Goal: Task Accomplishment & Management: Manage account settings

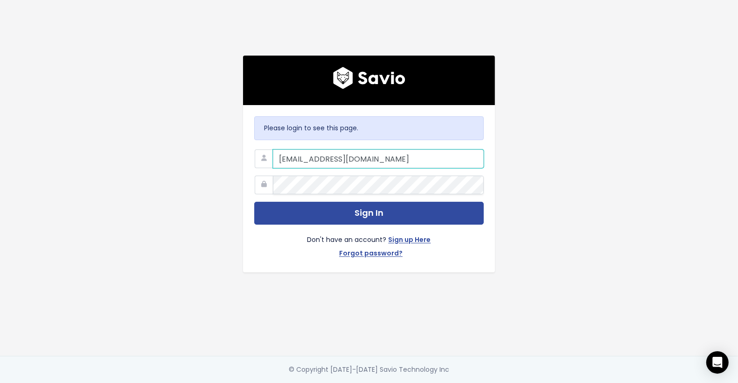
type input "[EMAIL_ADDRESS][DOMAIN_NAME]"
click at [254, 202] on button "Sign In" at bounding box center [369, 213] width 230 height 23
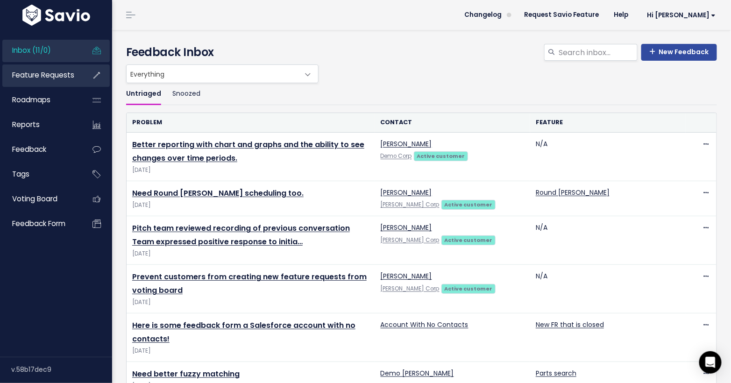
click at [75, 75] on link "Feature Requests" at bounding box center [39, 74] width 75 height 21
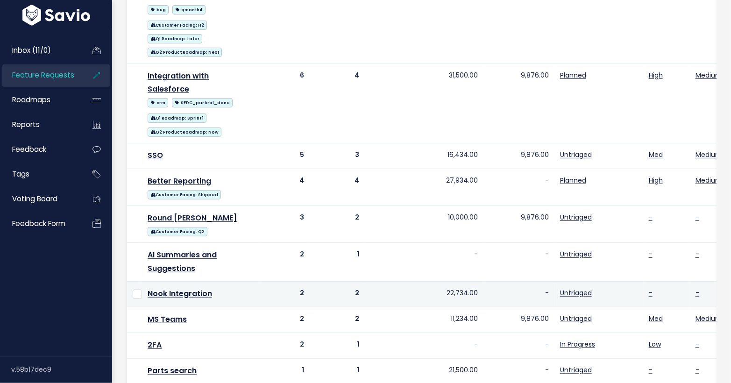
scroll to position [234, 0]
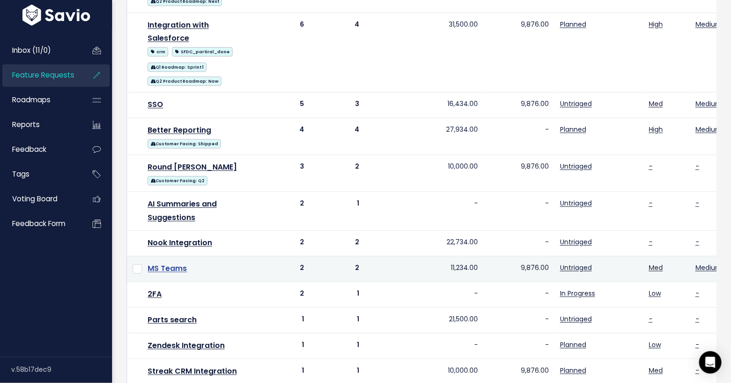
click at [171, 263] on link "MS Teams" at bounding box center [167, 268] width 39 height 11
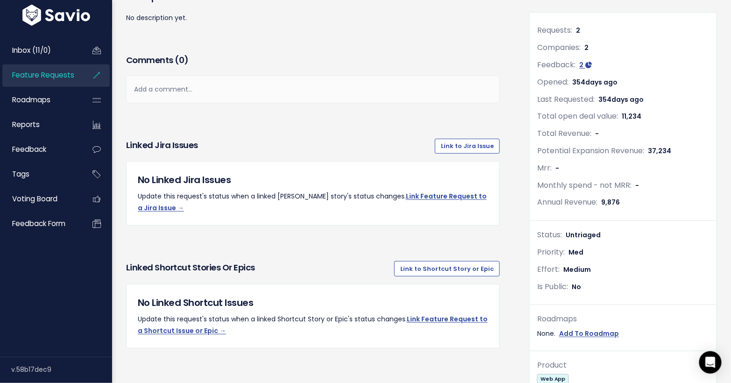
scroll to position [101, 0]
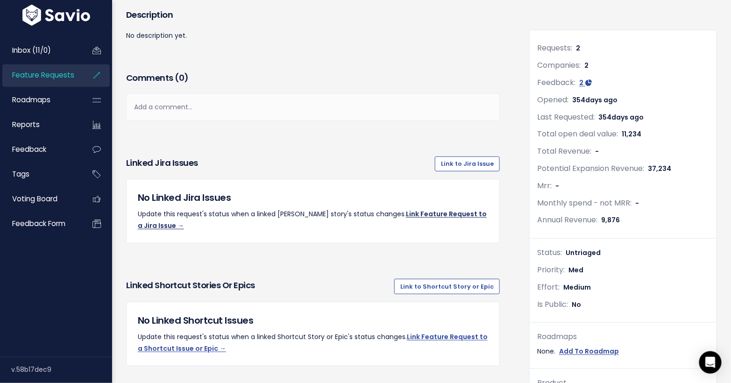
click at [387, 210] on link "Link Feature Request to a Jira Issue →" at bounding box center [312, 219] width 349 height 21
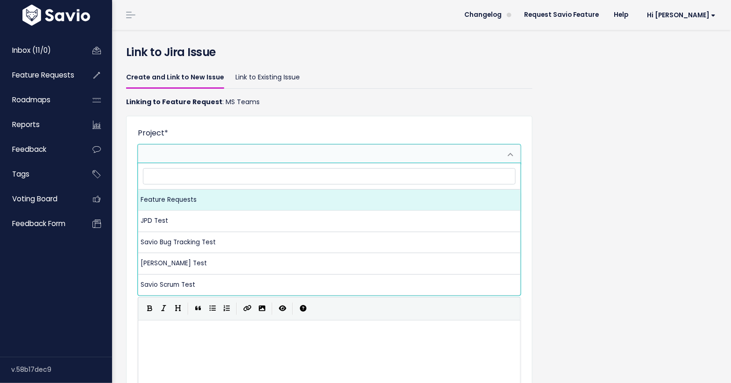
click at [214, 153] on span at bounding box center [319, 154] width 363 height 19
select select "10003"
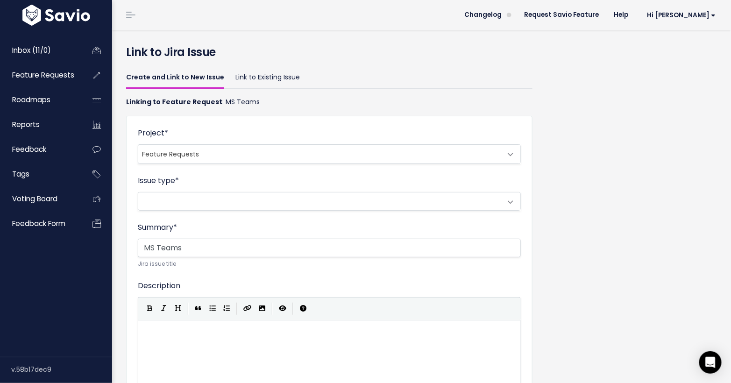
click at [214, 201] on span at bounding box center [319, 201] width 363 height 18
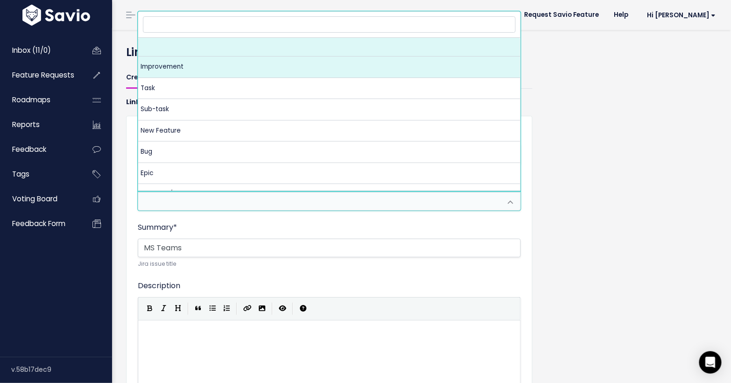
select select "10005"
select select
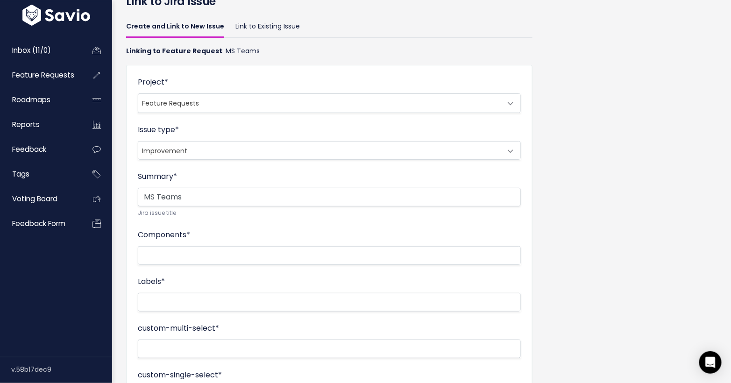
scroll to position [69, 0]
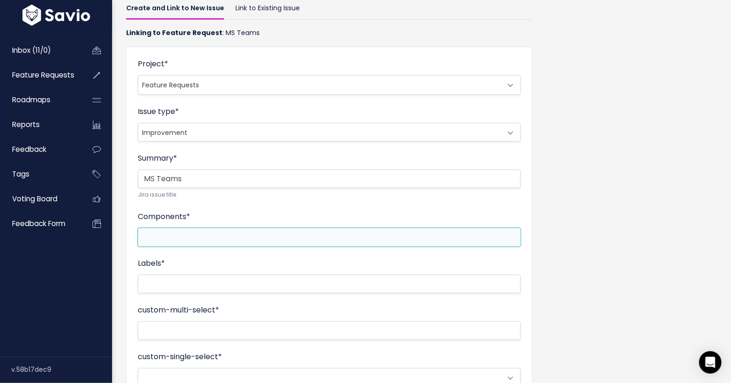
click at [204, 234] on li at bounding box center [326, 237] width 373 height 12
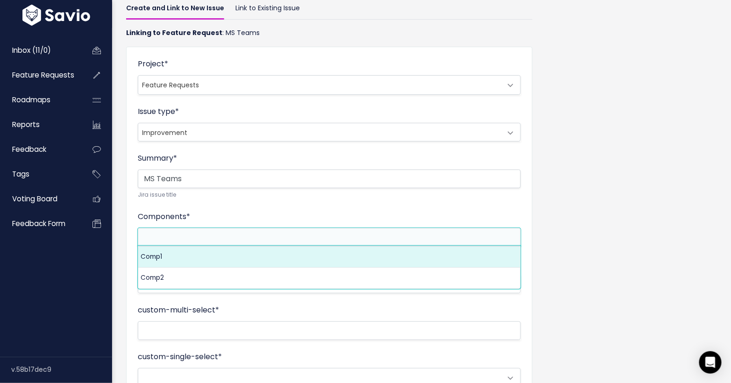
select select "10002"
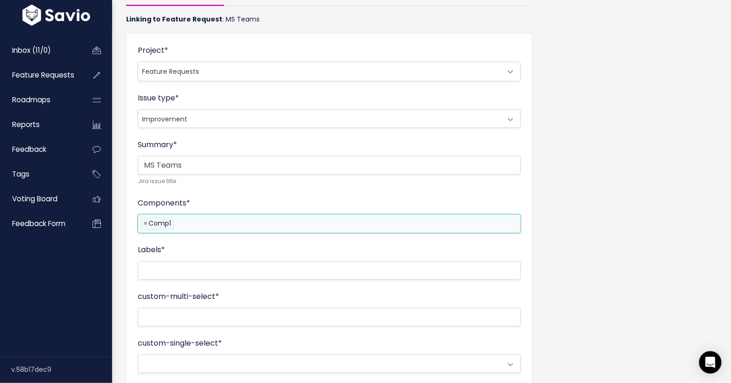
scroll to position [178, 0]
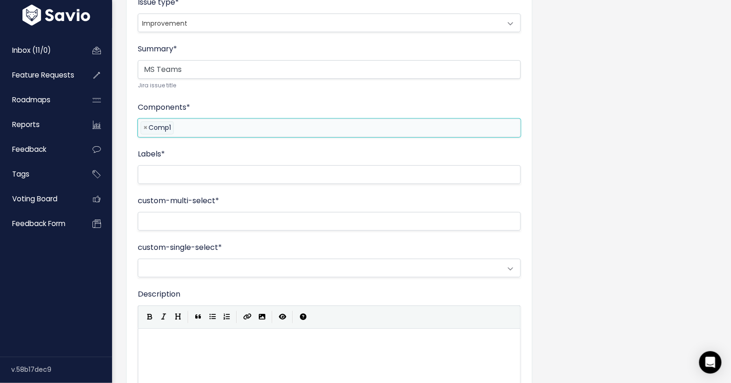
click at [188, 170] on li at bounding box center [326, 175] width 373 height 12
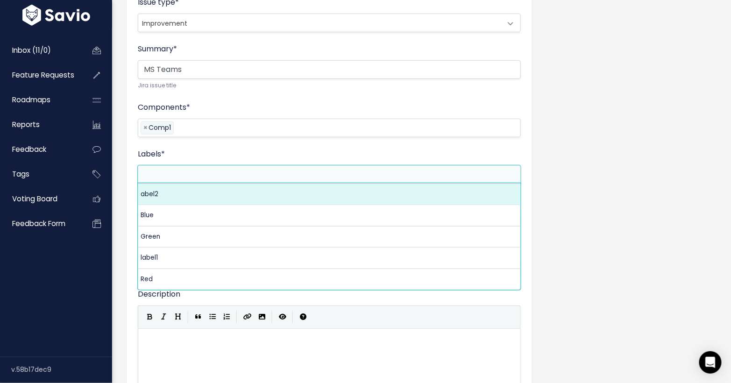
select select "abel2"
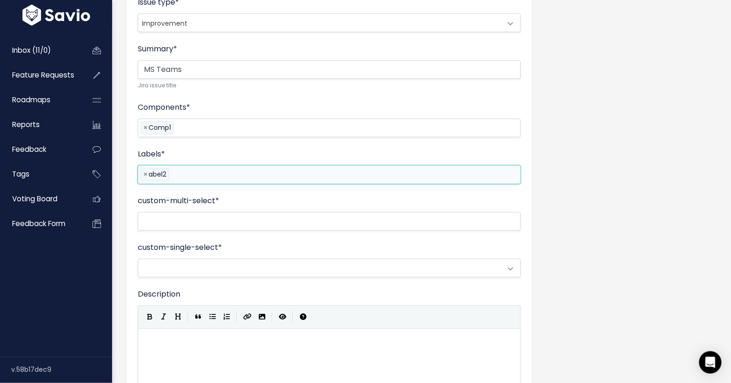
click at [182, 216] on li at bounding box center [326, 221] width 373 height 12
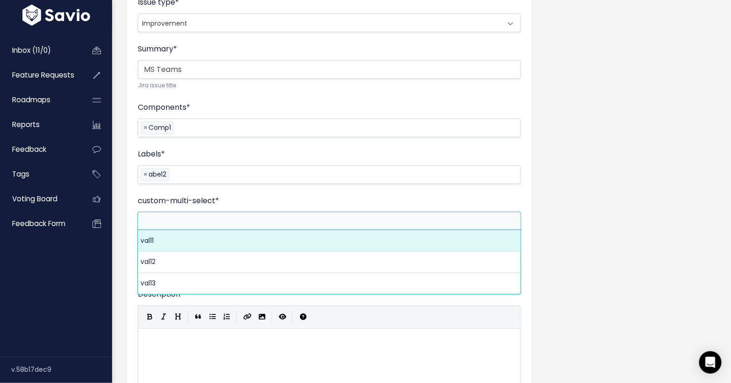
select select "10086"
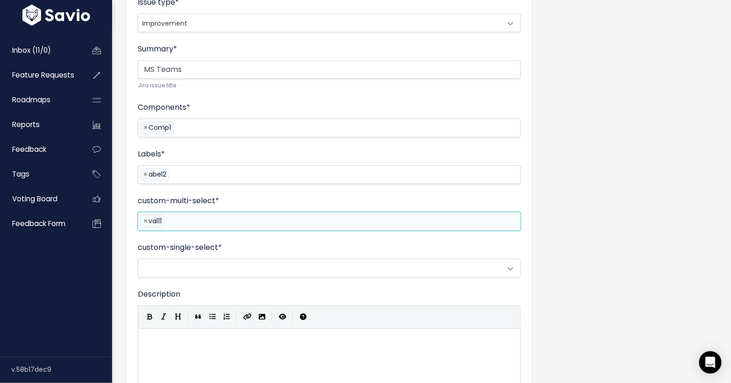
click at [180, 263] on span at bounding box center [319, 268] width 363 height 18
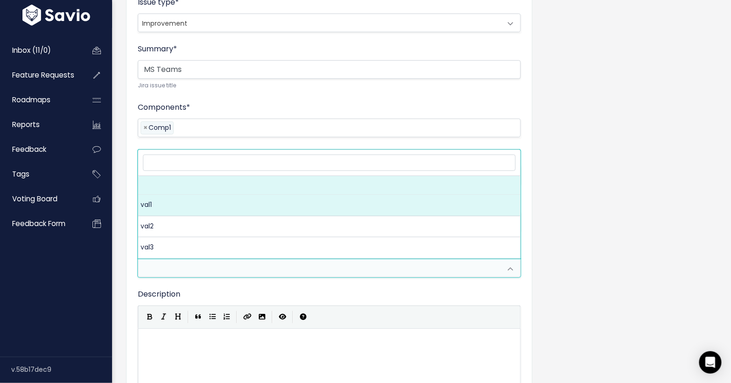
select select "10083"
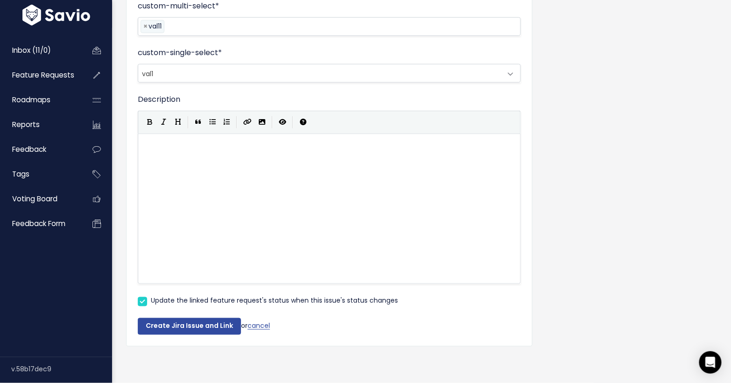
scroll to position [3, 0]
click at [242, 147] on div "xxxxxxxxxx ​" at bounding box center [333, 146] width 380 height 15
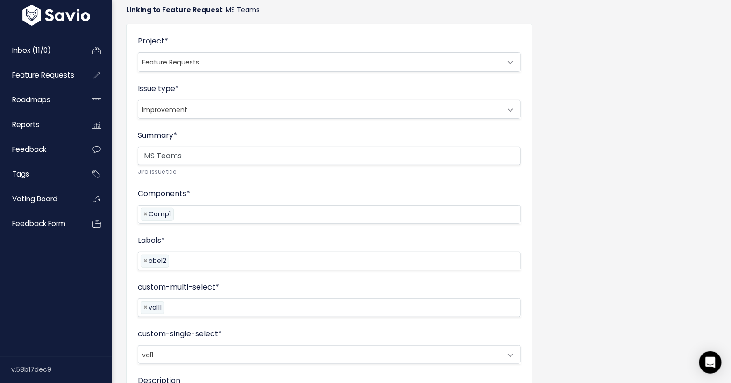
scroll to position [0, 0]
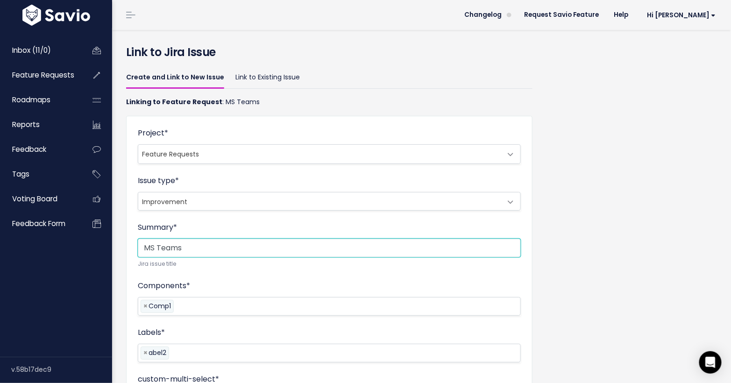
click at [151, 245] on input "MS Teams" at bounding box center [329, 248] width 383 height 19
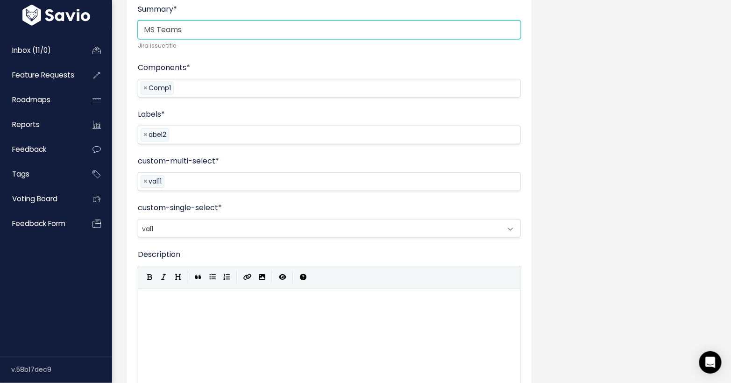
scroll to position [365, 0]
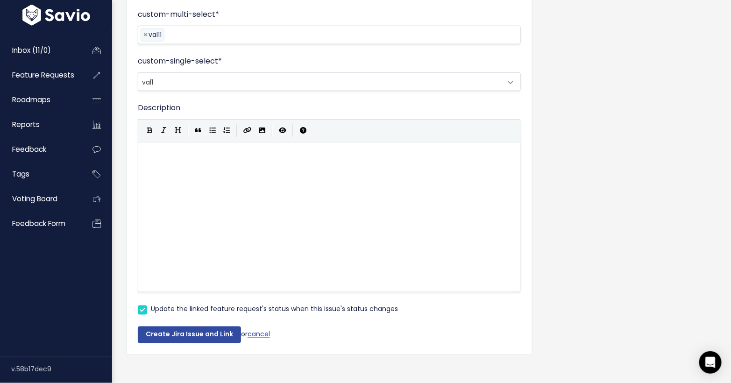
click at [204, 224] on div "xxxxxxxxxx ​" at bounding box center [341, 228] width 396 height 163
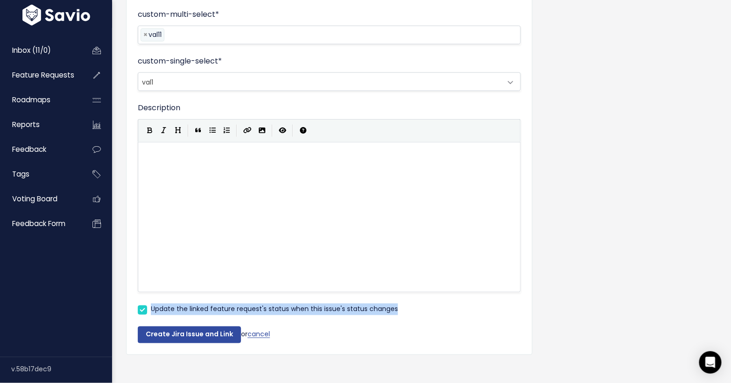
drag, startPoint x: 151, startPoint y: 309, endPoint x: 393, endPoint y: 307, distance: 241.8
click at [393, 307] on label "Update the linked feature request's status when this issue's status changes" at bounding box center [274, 309] width 247 height 12
click at [158, 331] on button "Create Jira Issue and Link" at bounding box center [189, 334] width 103 height 17
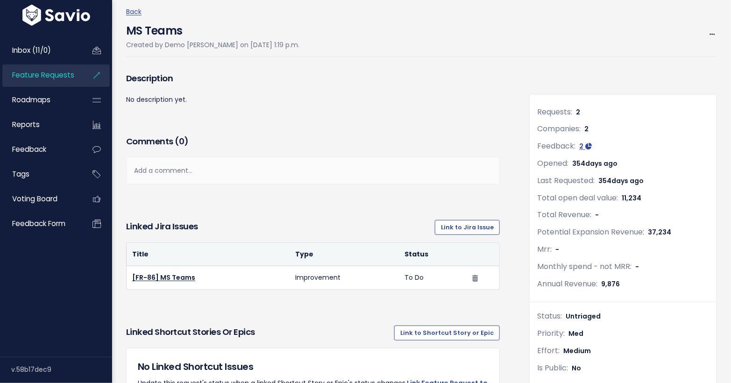
scroll to position [93, 0]
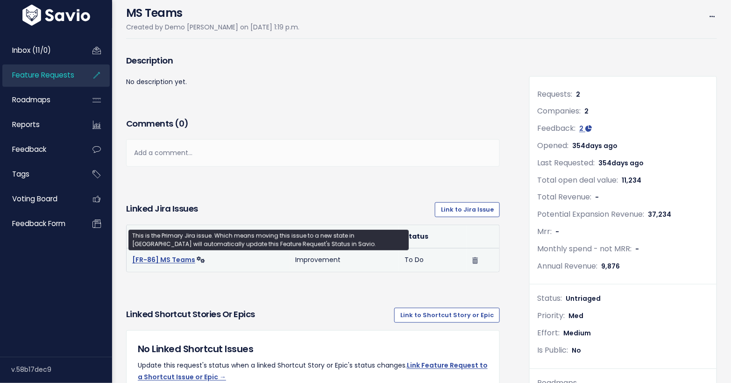
click at [179, 255] on link "[FR-86] MS Teams" at bounding box center [163, 259] width 63 height 9
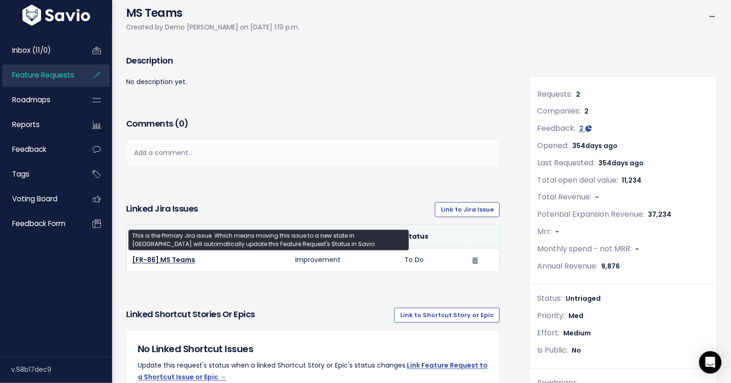
click at [581, 296] on span "Untriaged" at bounding box center [582, 298] width 35 height 9
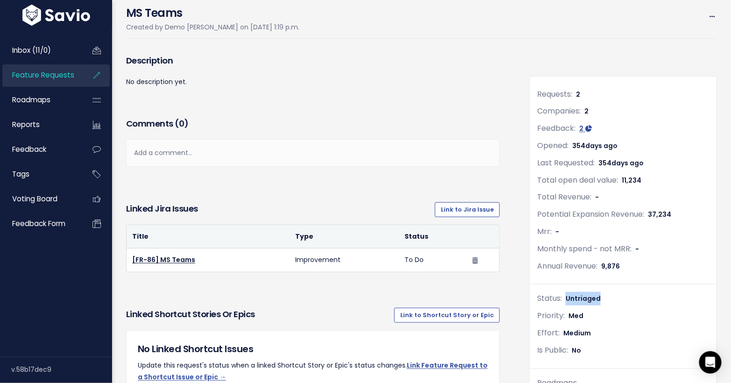
click at [581, 296] on span "Untriaged" at bounding box center [582, 298] width 35 height 9
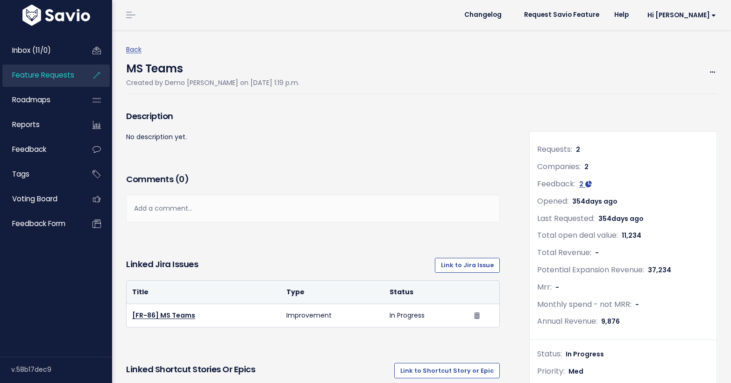
scroll to position [93, 0]
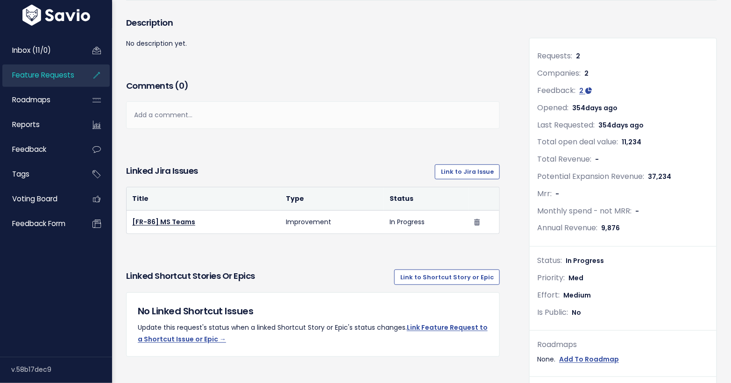
click at [566, 260] on span "In Progress" at bounding box center [584, 260] width 38 height 9
drag, startPoint x: 566, startPoint y: 260, endPoint x: 581, endPoint y: 259, distance: 14.5
click at [581, 259] on span "In Progress" at bounding box center [584, 260] width 38 height 9
click at [583, 258] on span "In Progress" at bounding box center [584, 260] width 38 height 9
drag, startPoint x: 583, startPoint y: 258, endPoint x: 563, endPoint y: 260, distance: 19.2
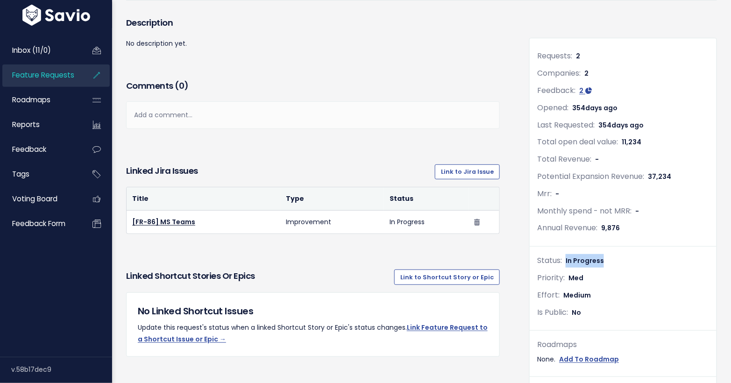
click at [565, 260] on span "In Progress" at bounding box center [584, 260] width 38 height 9
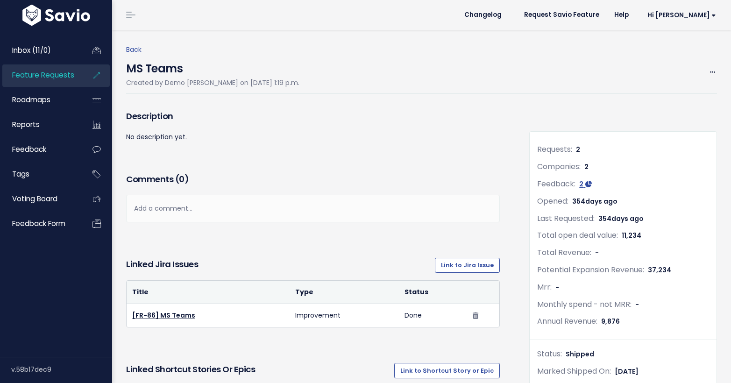
scroll to position [93, 0]
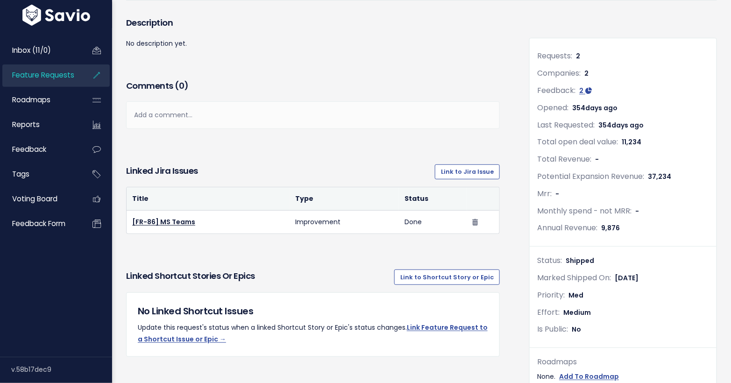
click at [569, 257] on span "Shipped" at bounding box center [579, 260] width 28 height 9
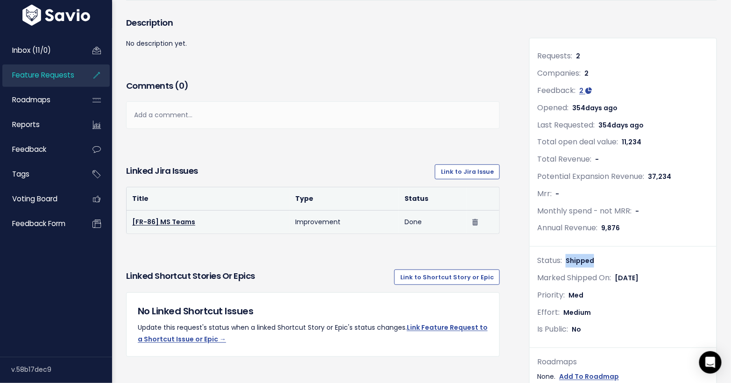
drag, startPoint x: 402, startPoint y: 220, endPoint x: 446, endPoint y: 215, distance: 44.2
click at [446, 215] on td "Done" at bounding box center [433, 222] width 68 height 23
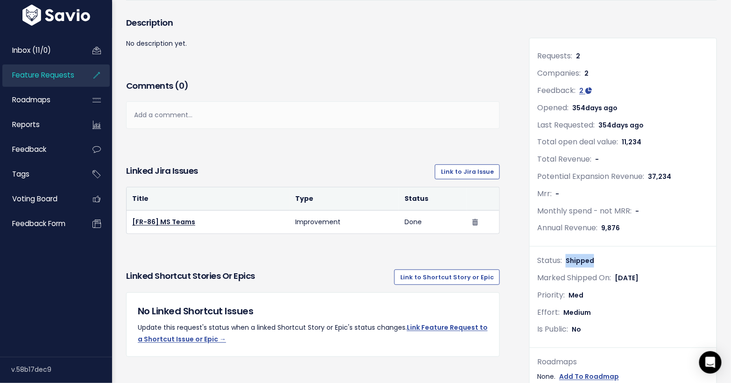
drag, startPoint x: 437, startPoint y: 220, endPoint x: 123, endPoint y: 185, distance: 316.0
click at [123, 185] on div "Linked Jira issues Link to Jira Issue Title Type Status [FR-86] MS Teams" at bounding box center [312, 195] width 387 height 77
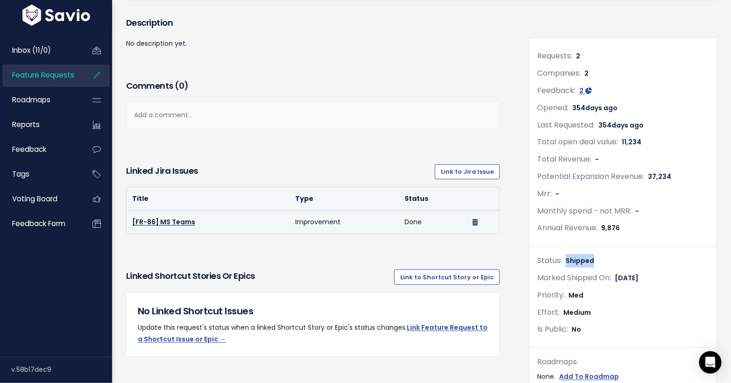
drag, startPoint x: 124, startPoint y: 185, endPoint x: 485, endPoint y: 231, distance: 363.6
click at [485, 231] on div "Linked Jira issues Link to Jira Issue Title Type Status [FR-86] MS Teams" at bounding box center [312, 195] width 387 height 77
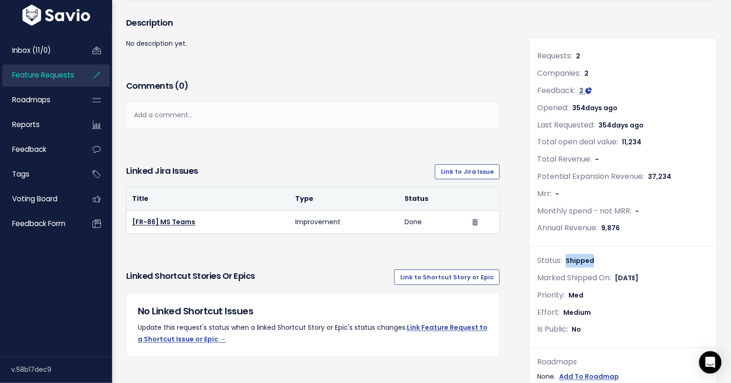
click at [52, 74] on span "Feature Requests" at bounding box center [43, 75] width 62 height 10
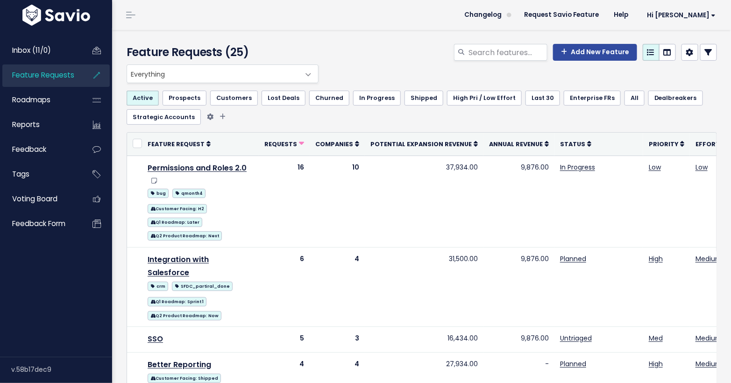
click at [410, 95] on link "Shipped" at bounding box center [423, 98] width 39 height 15
